Goal: Find specific page/section: Find specific page/section

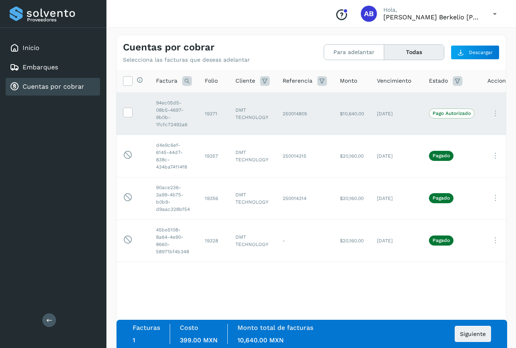
click at [496, 11] on icon at bounding box center [495, 14] width 17 height 17
click at [442, 115] on div at bounding box center [258, 174] width 516 height 348
click at [497, 115] on icon at bounding box center [496, 113] width 16 height 17
click at [453, 134] on button "Ver Detalle" at bounding box center [469, 133] width 96 height 16
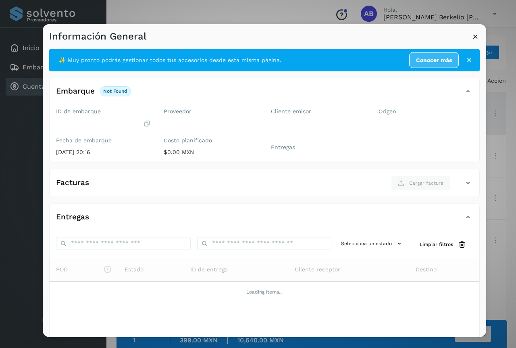
click at [466, 59] on icon at bounding box center [470, 60] width 8 height 8
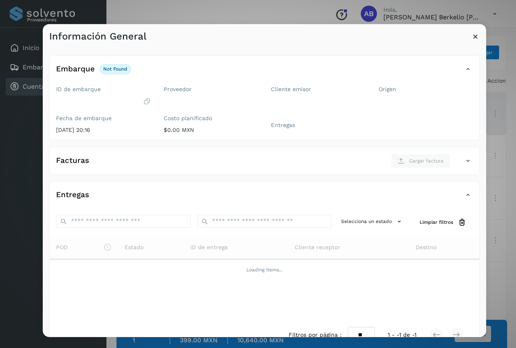
click at [475, 38] on icon at bounding box center [476, 36] width 8 height 8
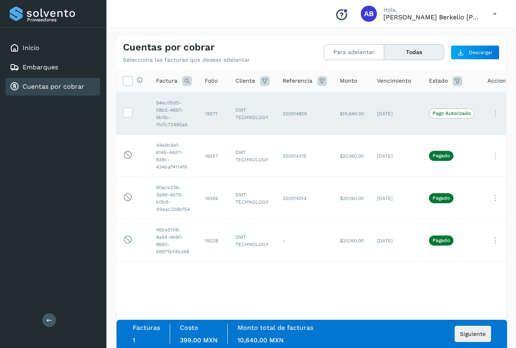
click at [494, 15] on icon at bounding box center [495, 14] width 17 height 17
click at [451, 34] on div "Cerrar sesión" at bounding box center [455, 36] width 96 height 15
